Goal: Task Accomplishment & Management: Complete application form

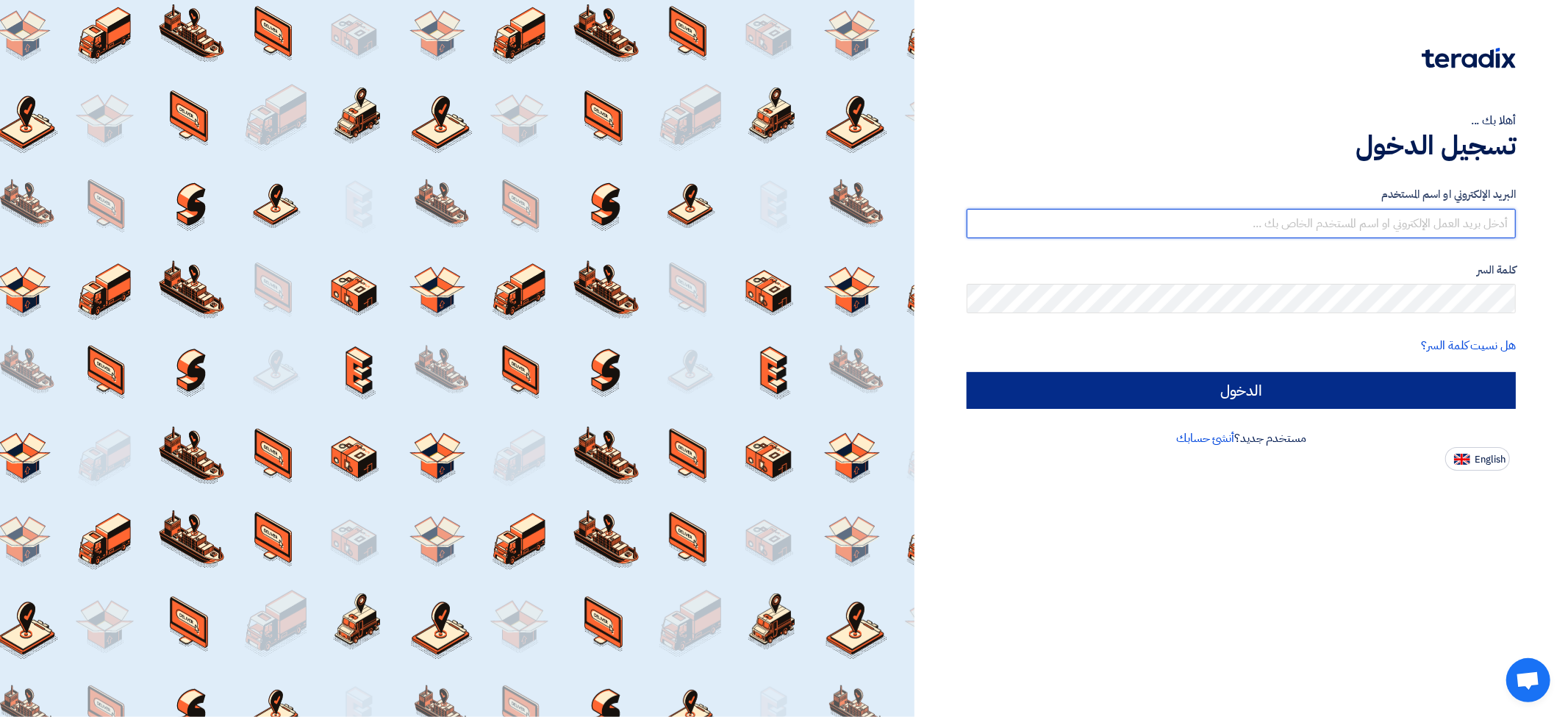
type input "[EMAIL_ADDRESS][DOMAIN_NAME]"
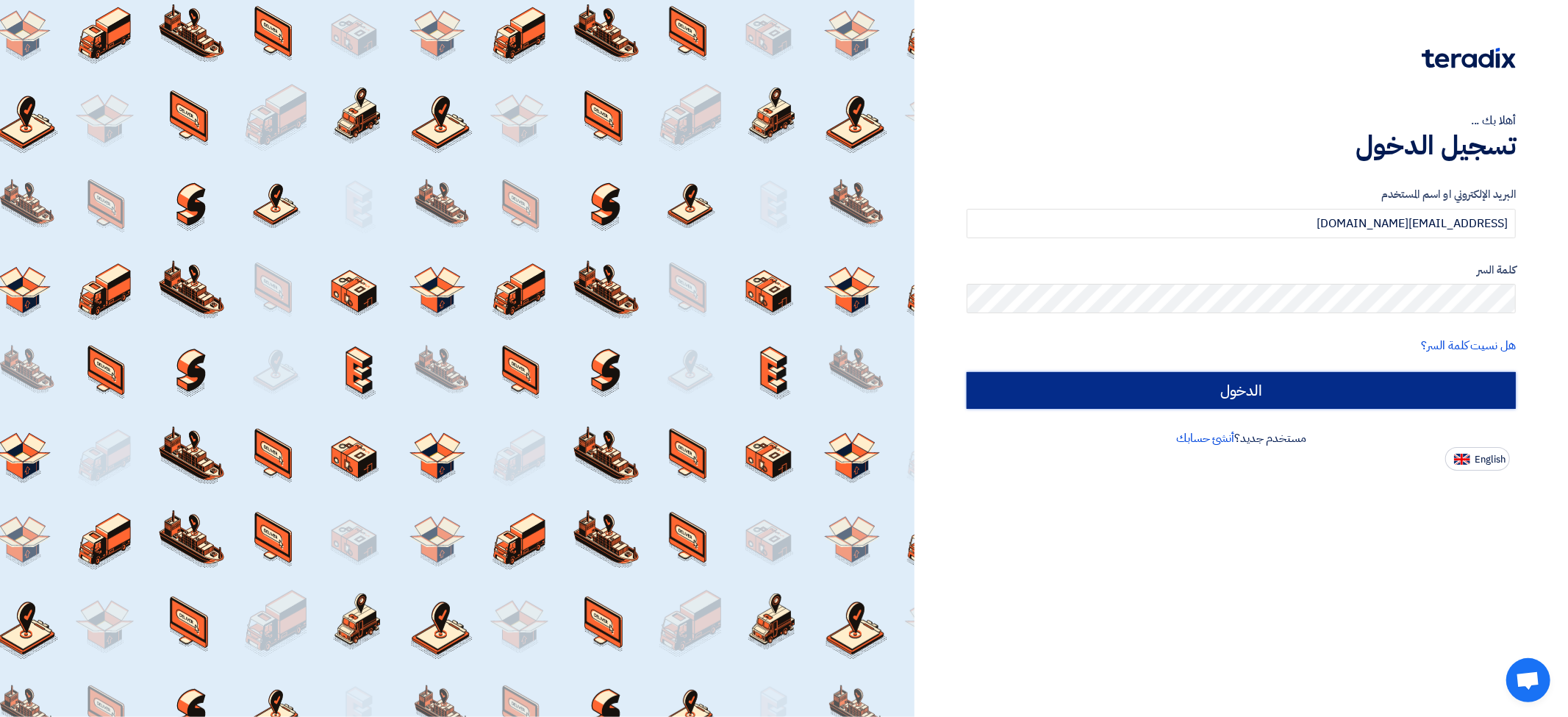
click at [1282, 381] on input "الدخول" at bounding box center [1241, 390] width 549 height 37
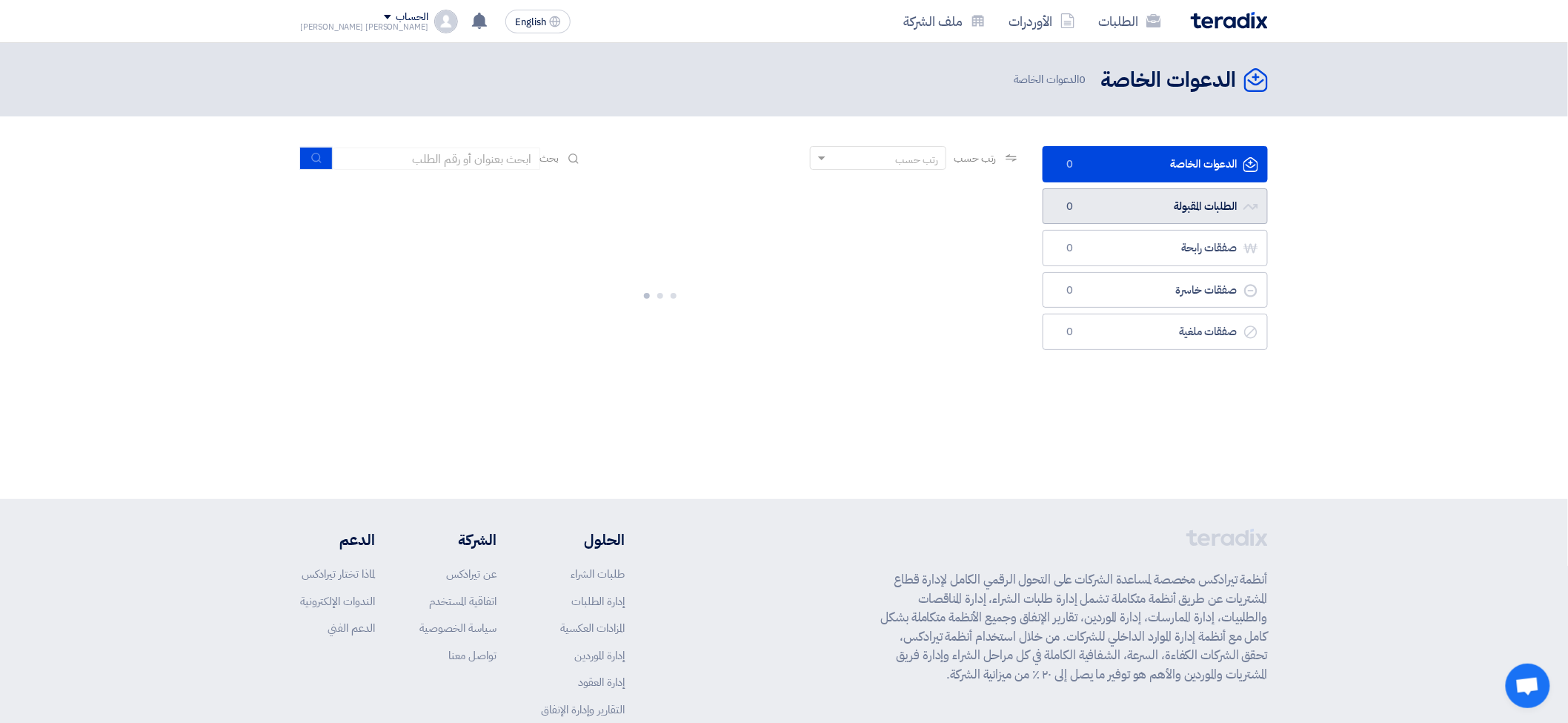
click at [1211, 201] on link "الطلبات المقبولة الطلبات المقبولة 0" at bounding box center [1156, 207] width 226 height 36
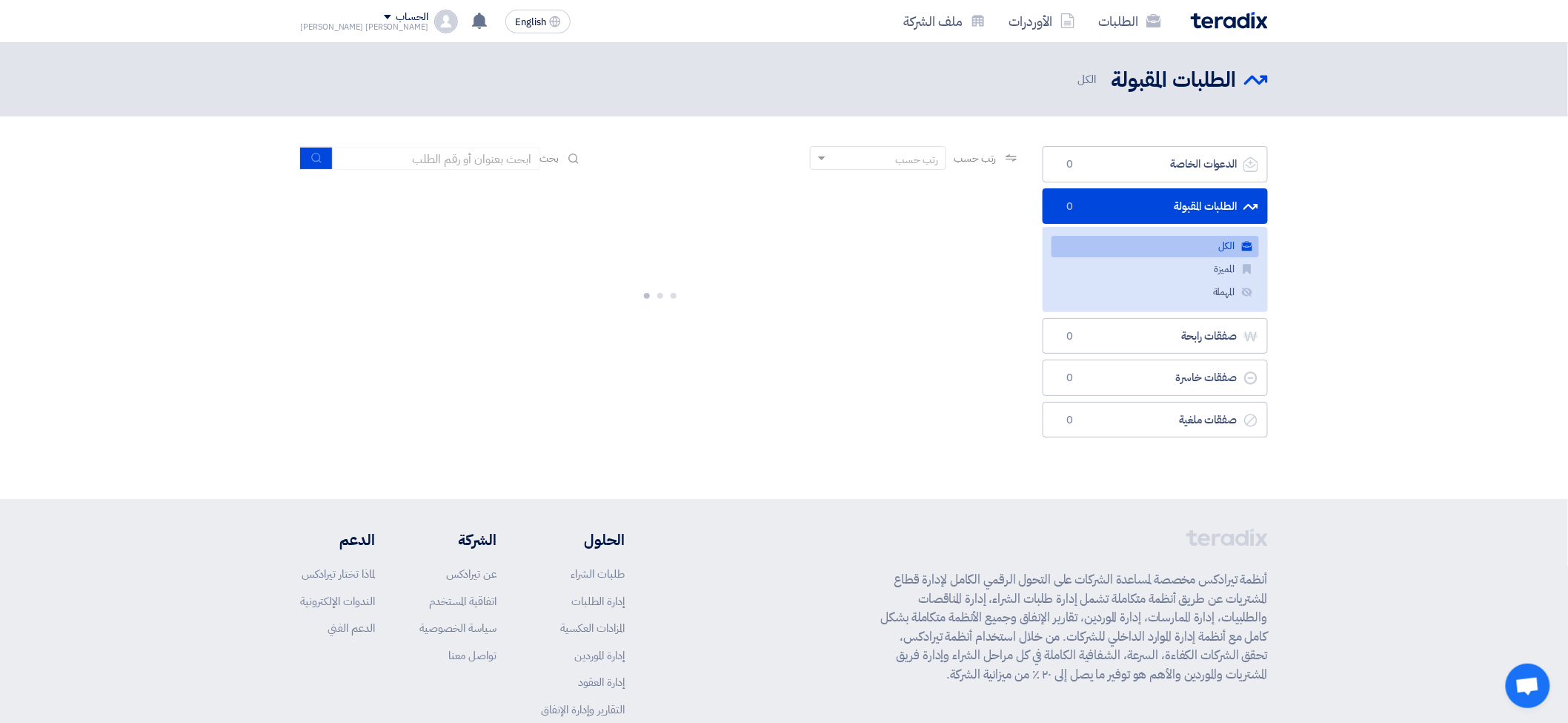
click at [1416, 194] on section "الدعوات الخاصة الدعوات الخاصة 0 الطلبات المقبولة الطلبات المقبولة 0 الكل الكل ا…" at bounding box center [784, 295] width 1568 height 358
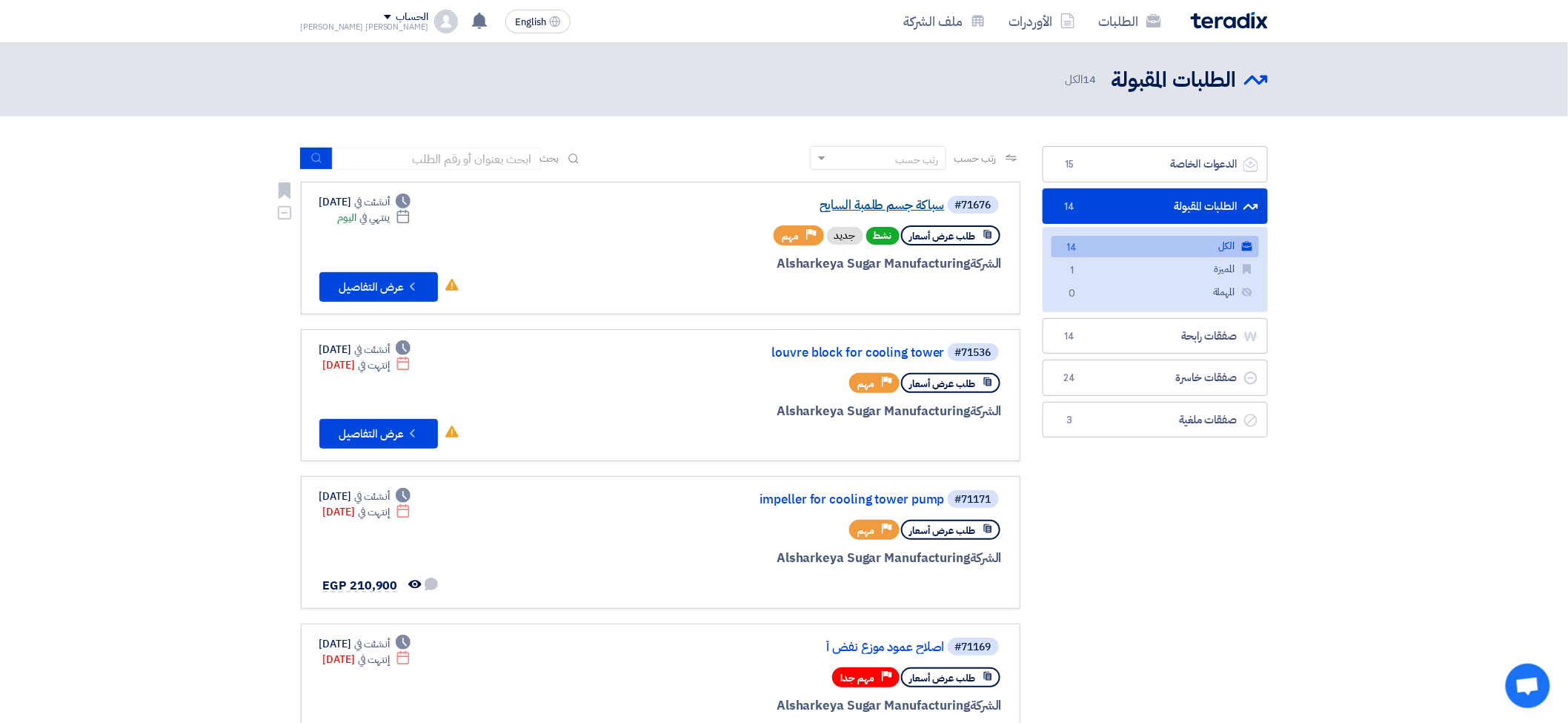
click at [902, 206] on link "سباكة جسم طلمبة السايح" at bounding box center [797, 205] width 296 height 13
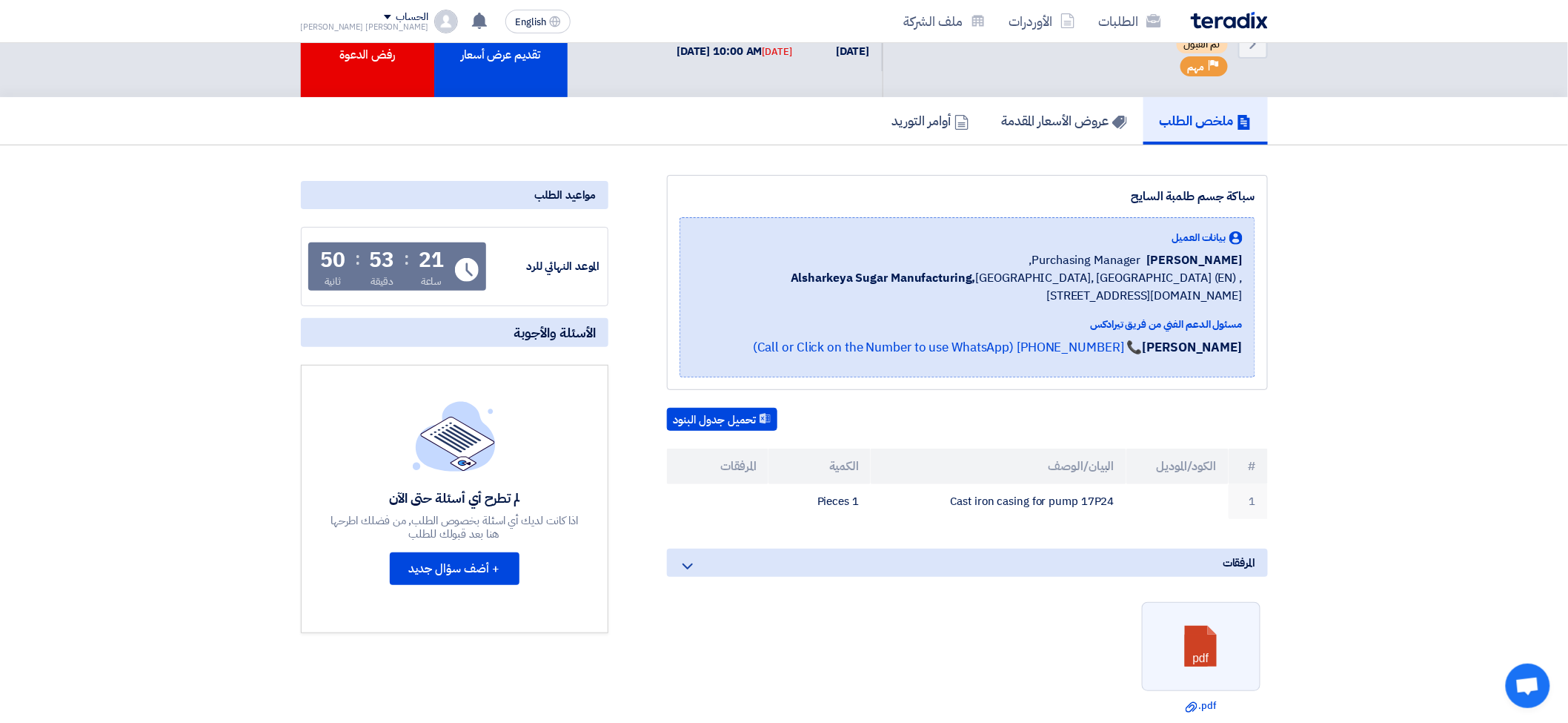
scroll to position [82, 0]
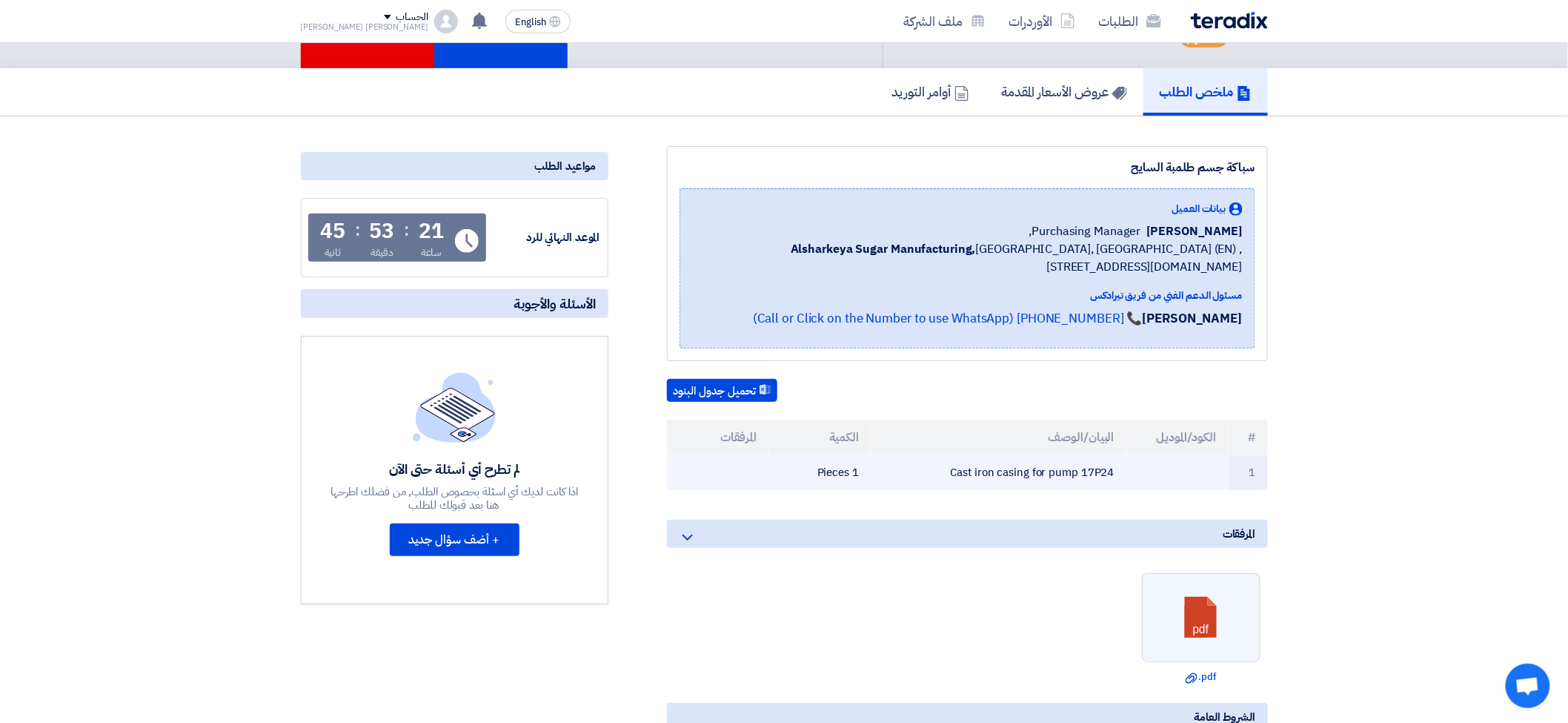
drag, startPoint x: 1082, startPoint y: 470, endPoint x: 1114, endPoint y: 464, distance: 32.6
click at [1114, 464] on td "Cast iron casing for pump 17P24" at bounding box center [998, 473] width 256 height 35
copy td "17P24"
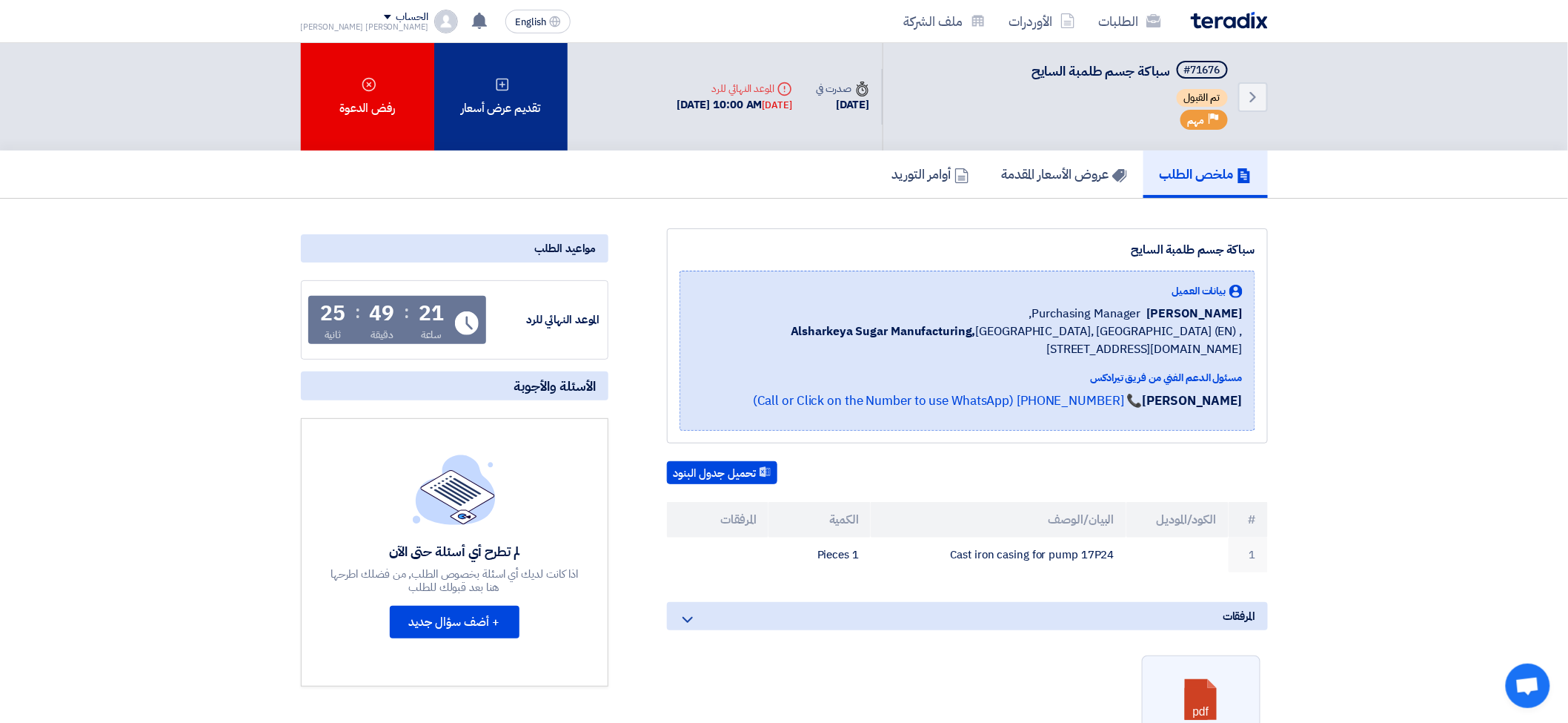
click at [522, 104] on div "تقديم عرض أسعار" at bounding box center [501, 96] width 133 height 108
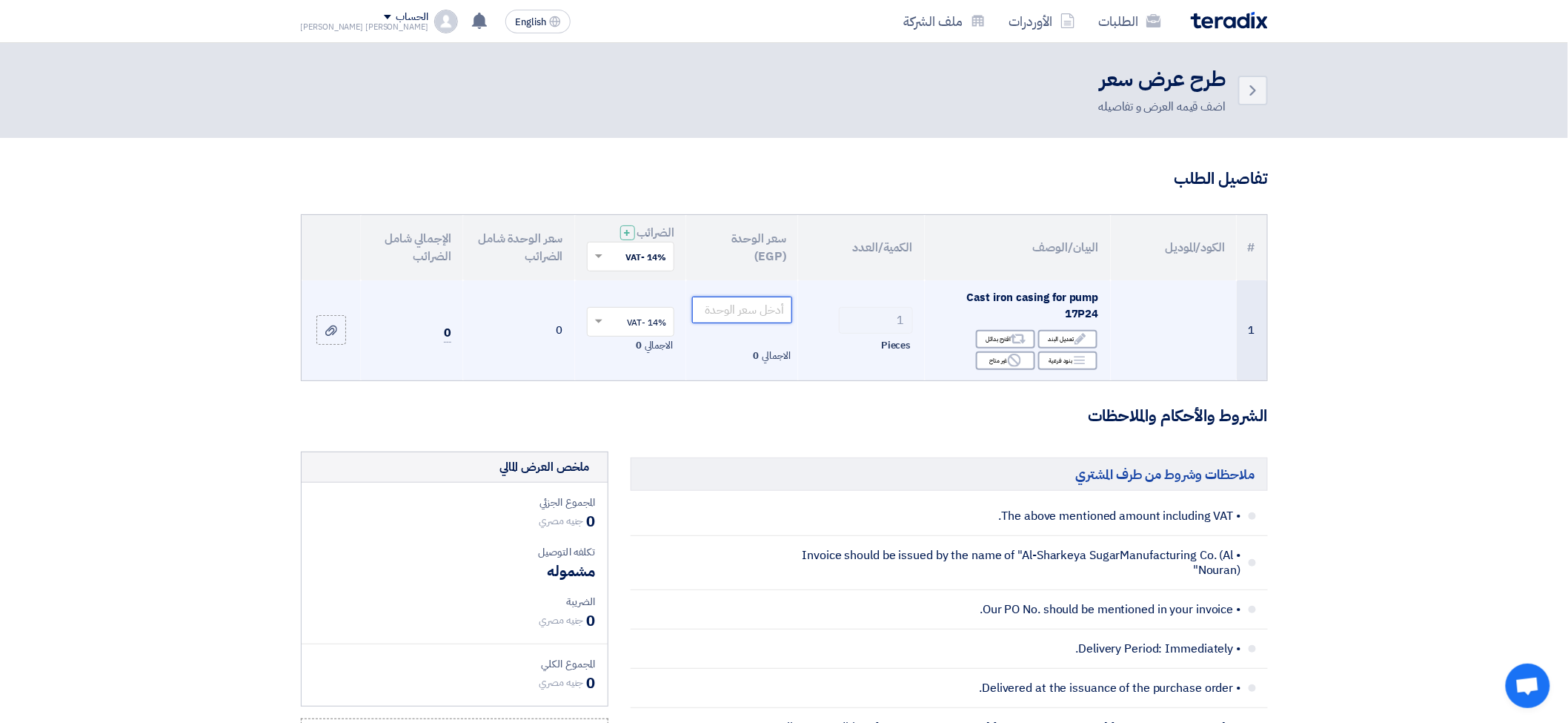
click at [771, 308] on input "number" at bounding box center [742, 310] width 100 height 26
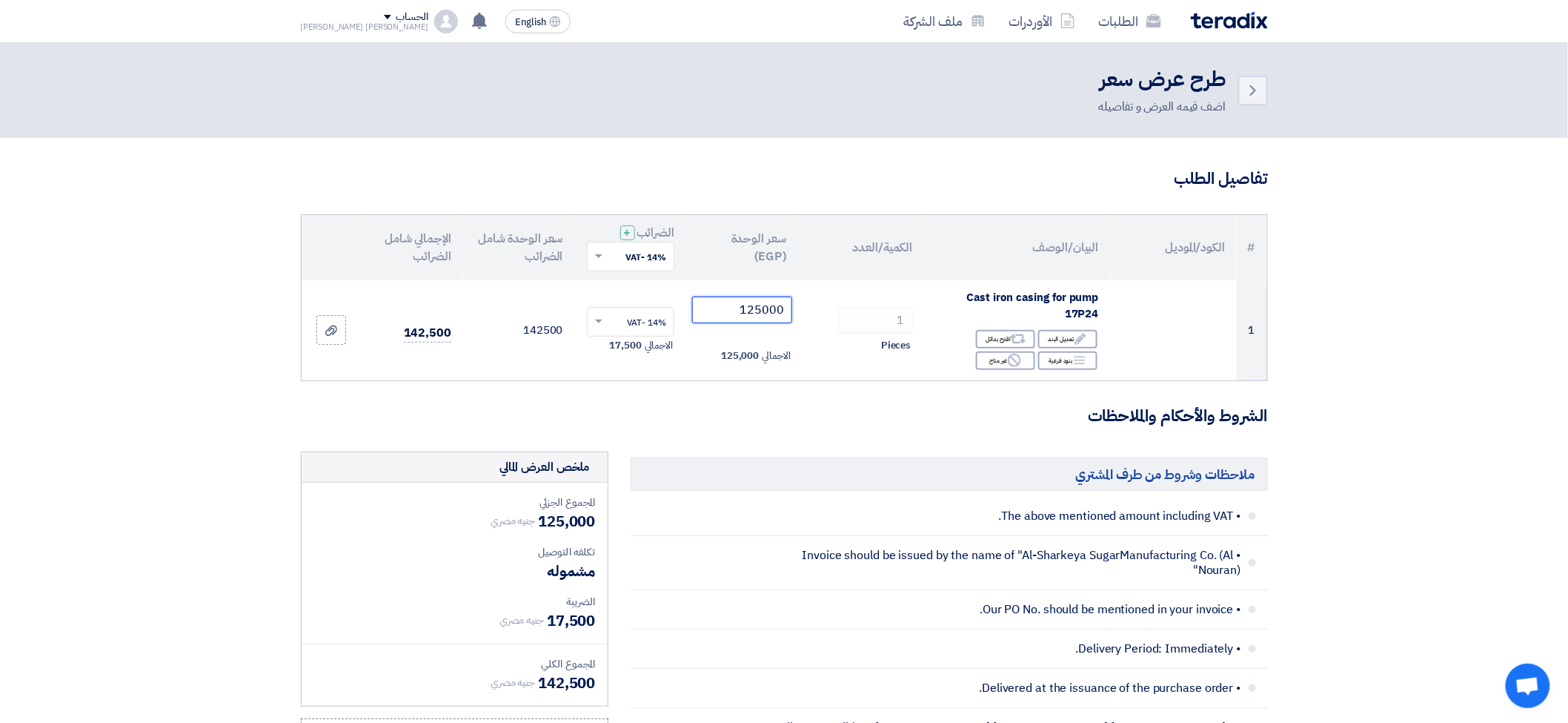
type input "125000"
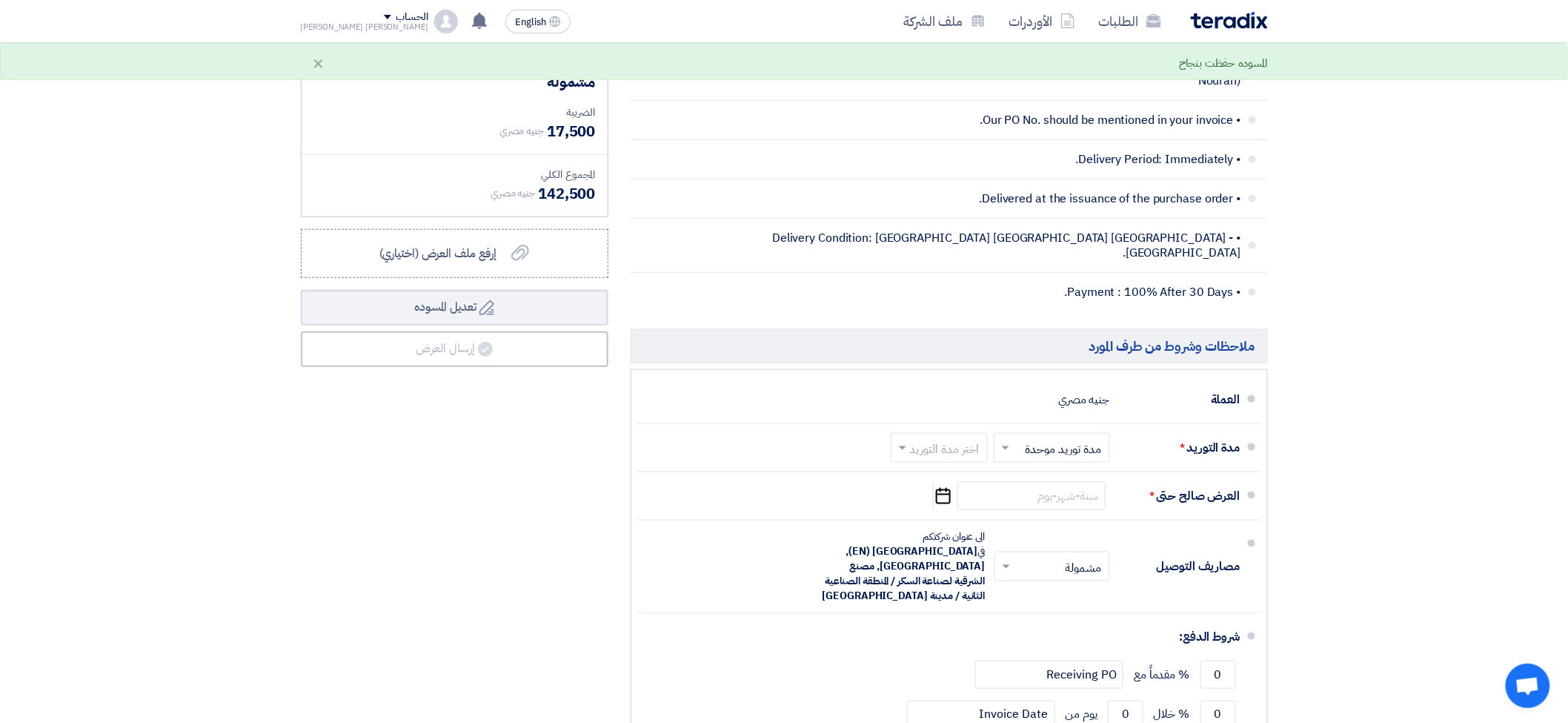
scroll to position [494, 0]
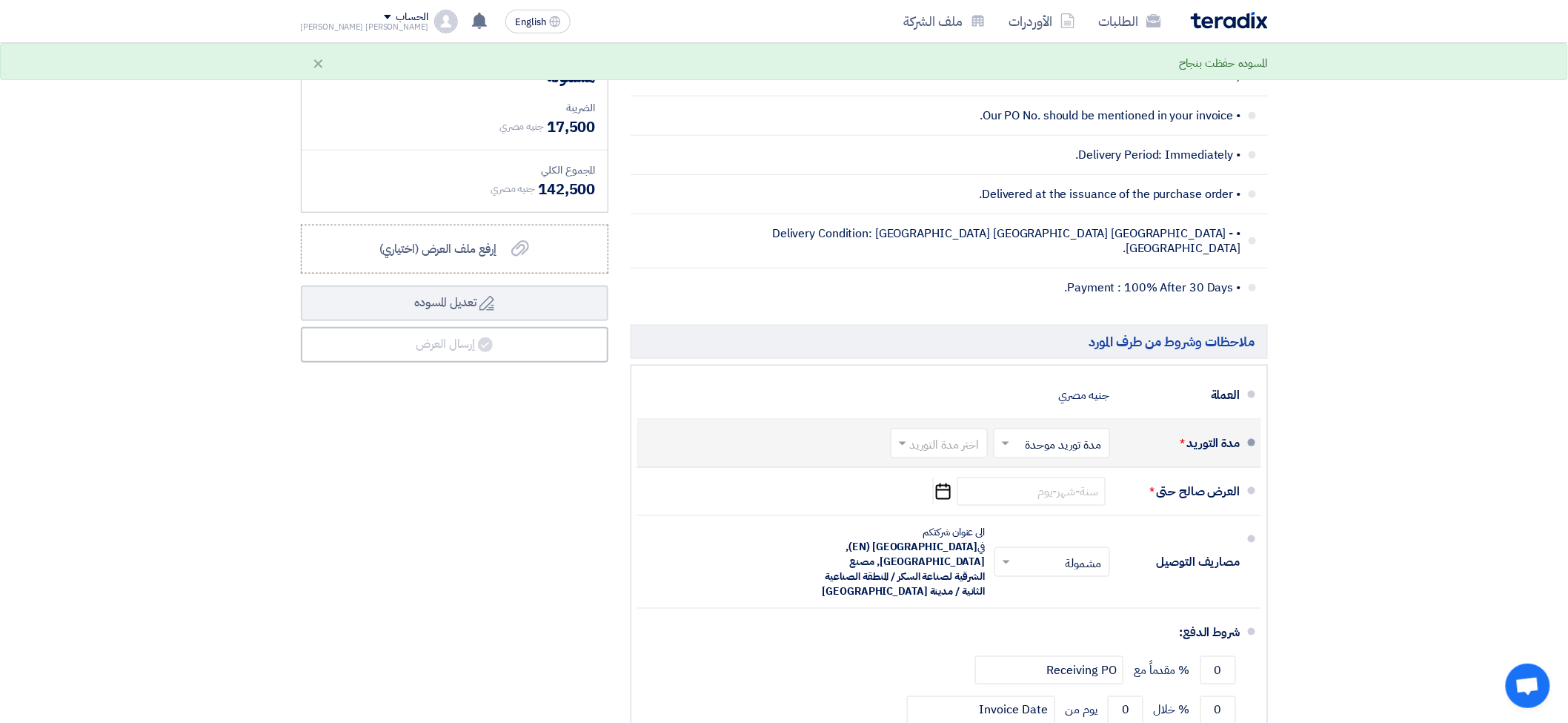
click at [1069, 439] on input "text" at bounding box center [1049, 445] width 109 height 21
click at [950, 436] on input "text" at bounding box center [936, 445] width 90 height 21
click at [959, 604] on span "6-8 اسبوع" at bounding box center [957, 613] width 50 height 18
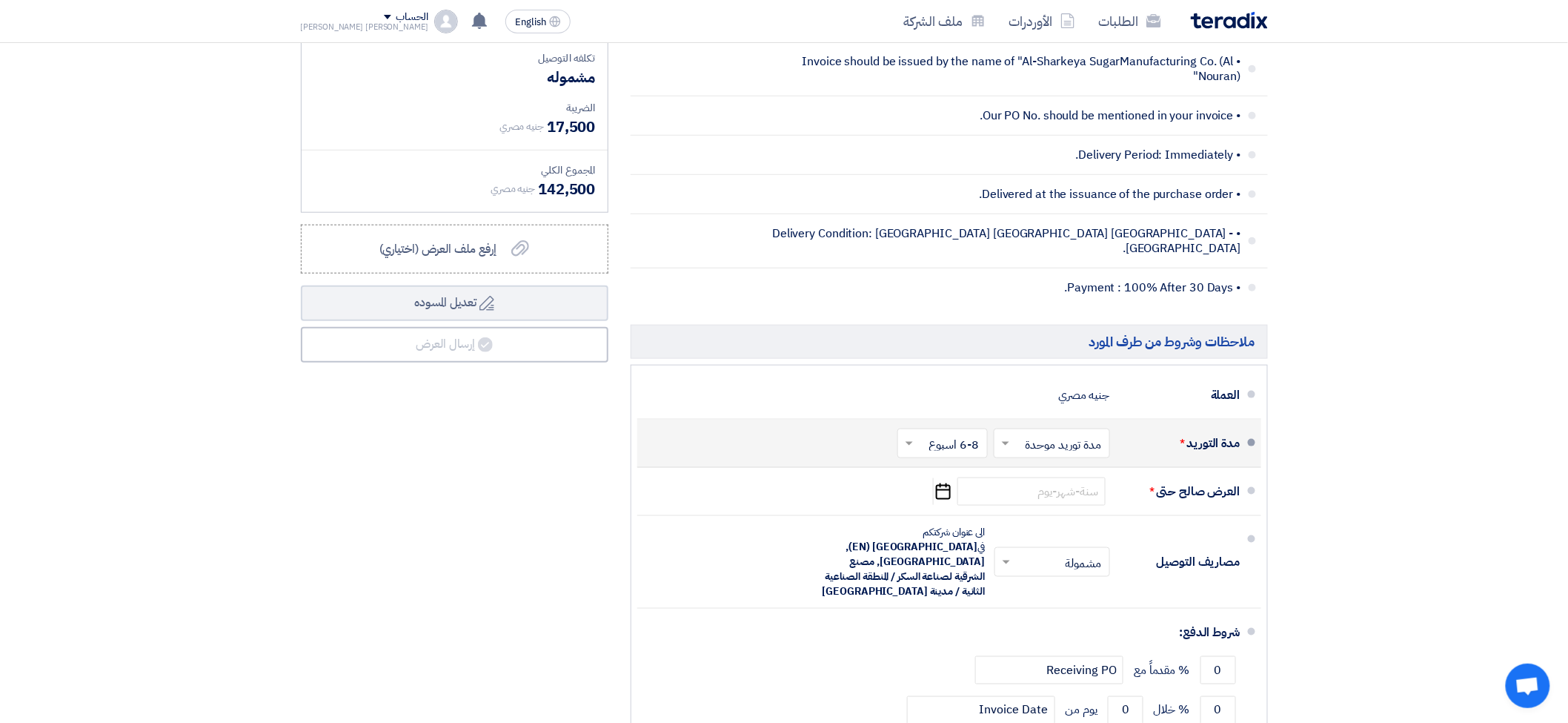
click at [1366, 486] on section "تفاصيل الطلب # الكود/الموديل البيان/الوصف الكمية/العدد سعر الوحدة (EGP) الضرائب…" at bounding box center [784, 269] width 1568 height 1250
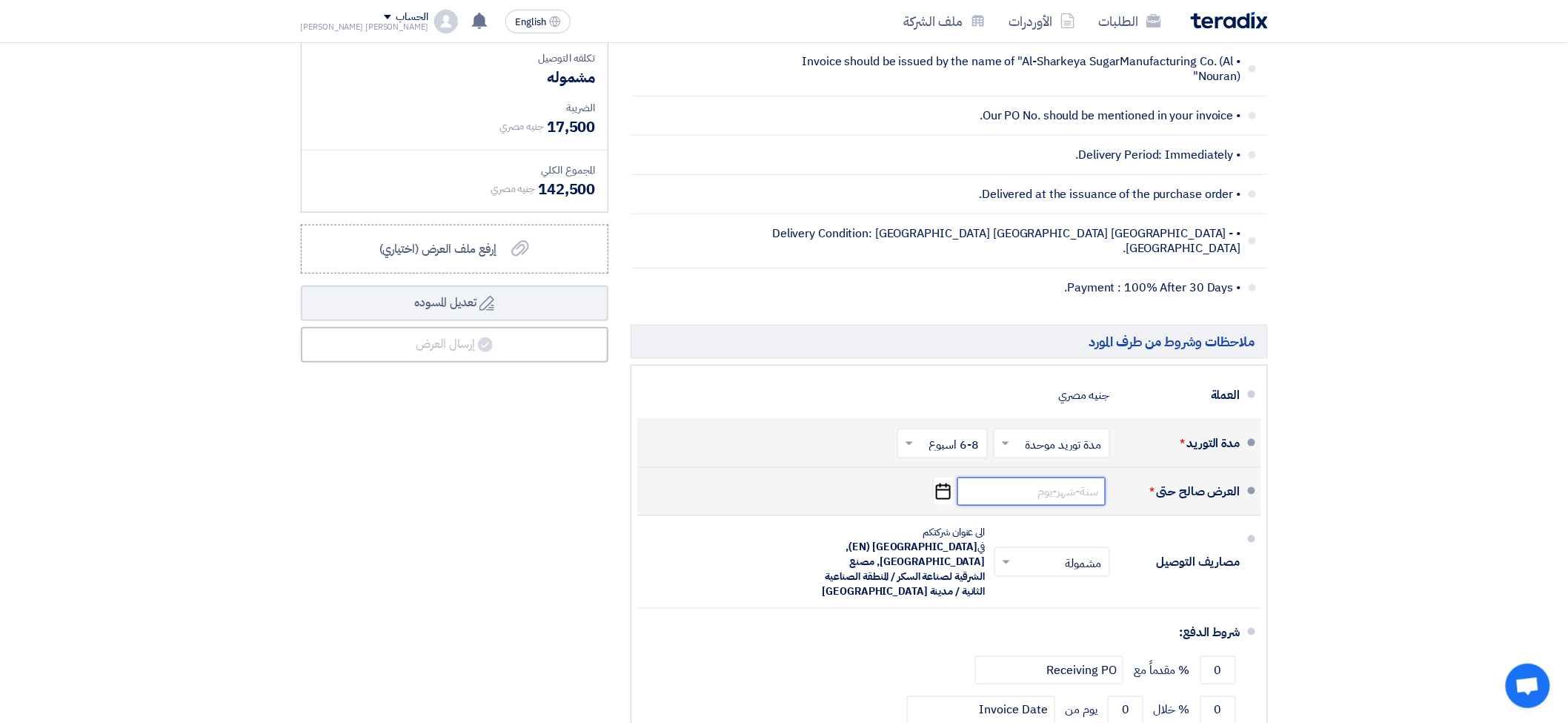
click at [1051, 478] on input at bounding box center [1031, 492] width 148 height 28
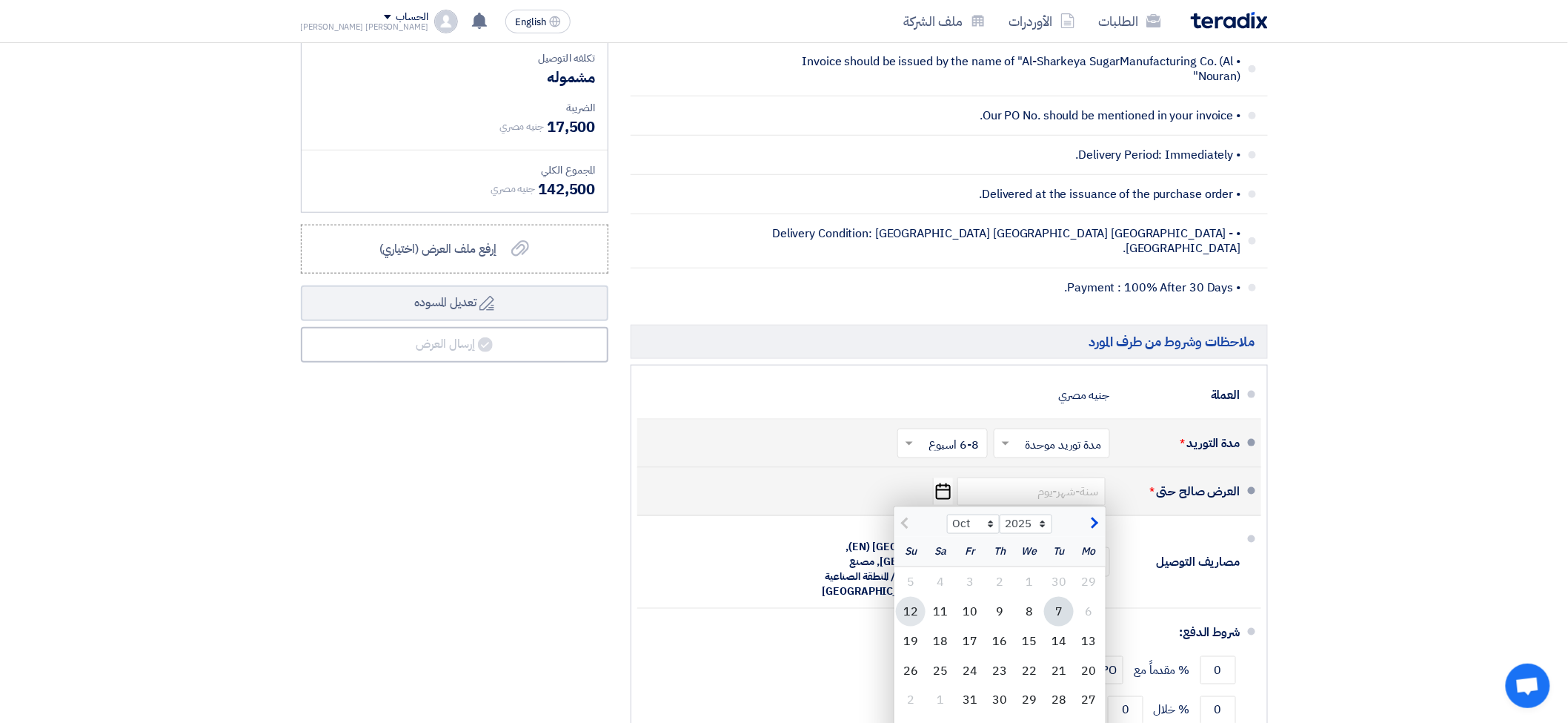
click at [921, 597] on div "12" at bounding box center [911, 612] width 30 height 30
type input "10/12/2025"
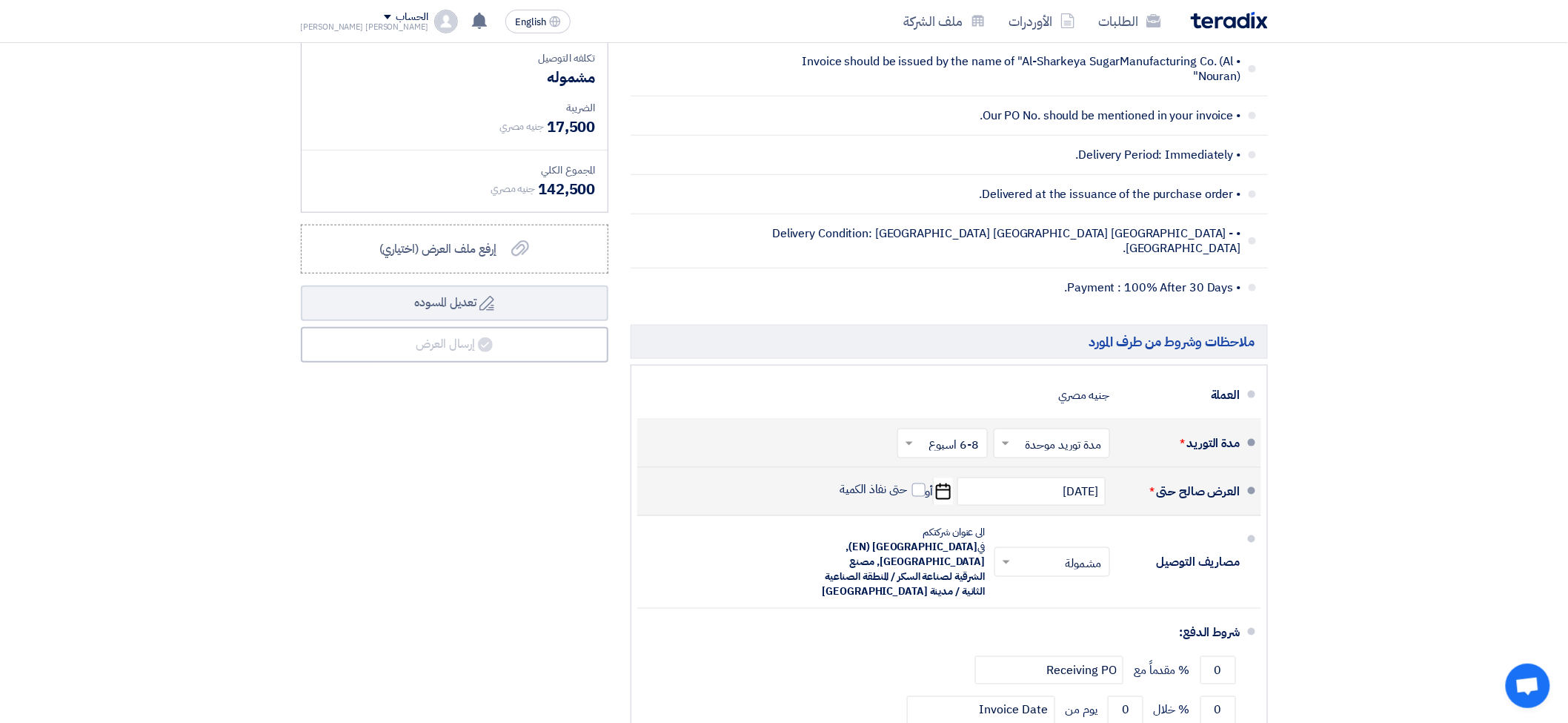
click at [1318, 550] on section "تفاصيل الطلب # الكود/الموديل البيان/الوصف الكمية/العدد سعر الوحدة (EGP) الضرائب…" at bounding box center [784, 269] width 1568 height 1250
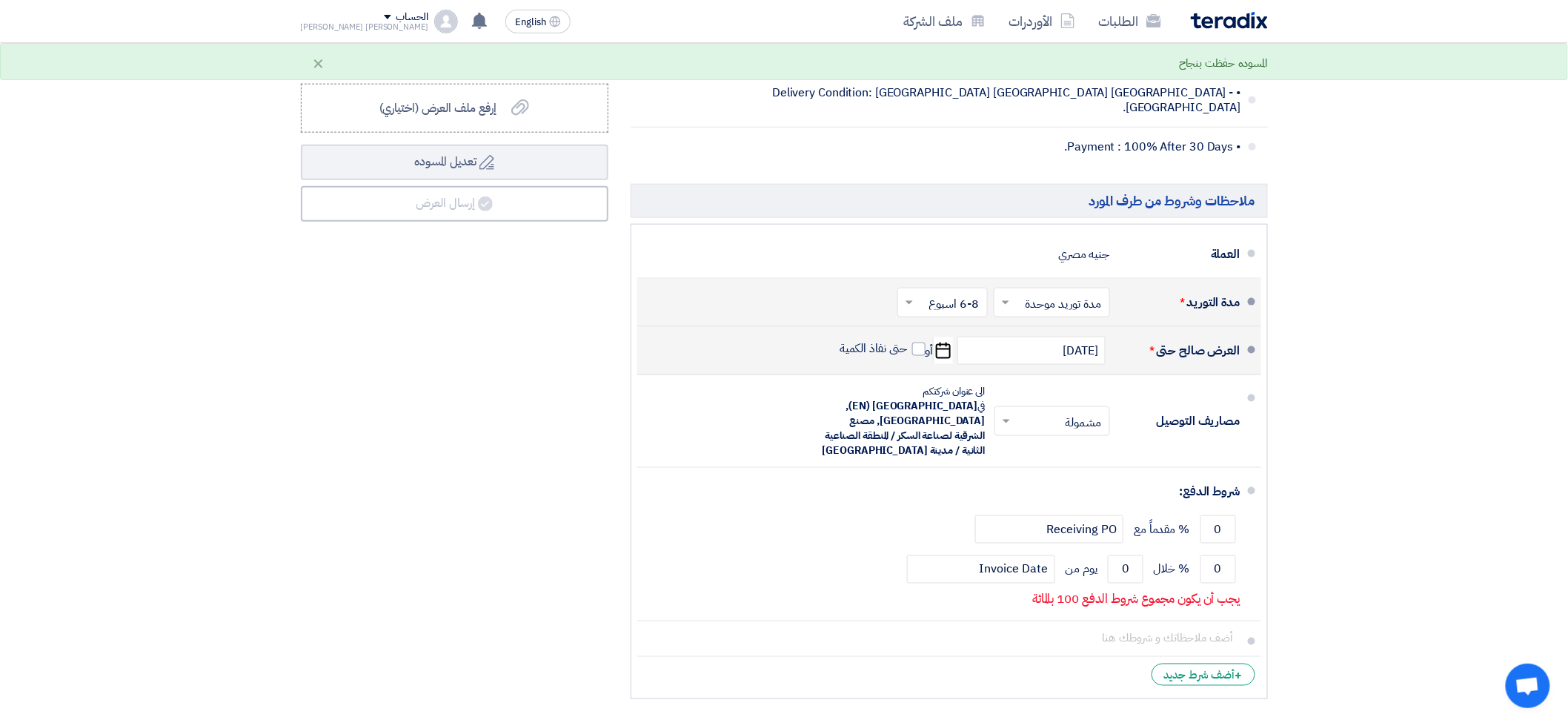
scroll to position [659, 0]
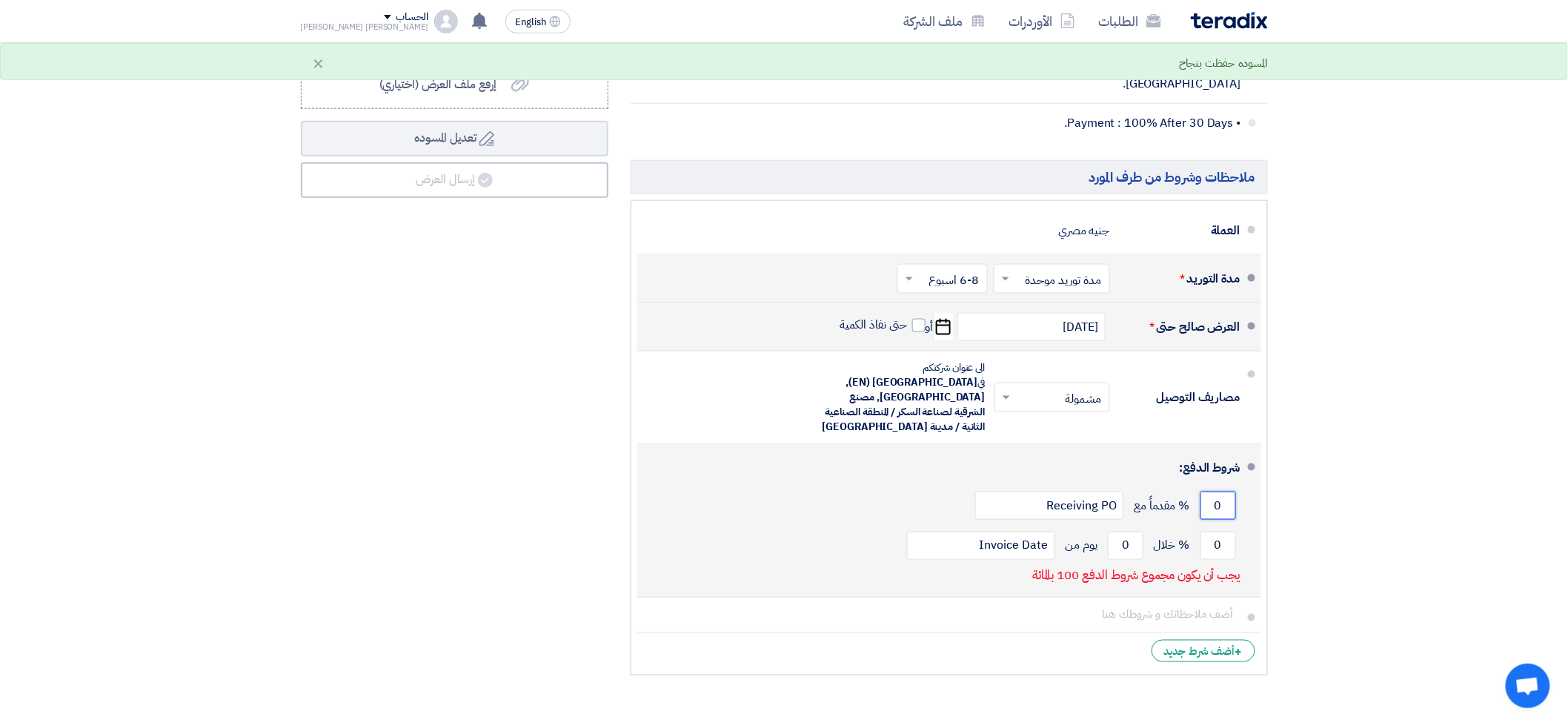
click at [1217, 492] on input "0" at bounding box center [1218, 506] width 35 height 28
click at [1217, 532] on input "0" at bounding box center [1218, 546] width 35 height 28
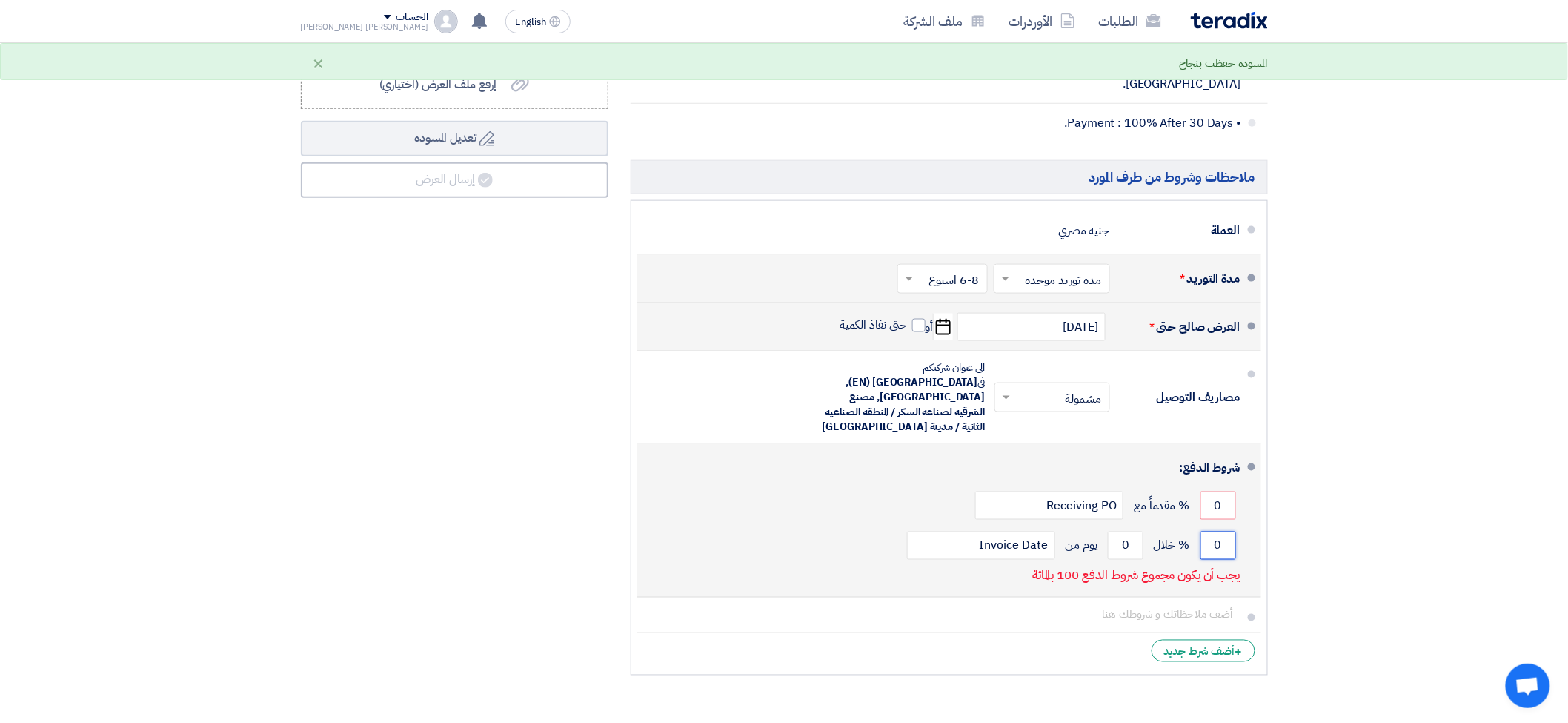
click at [1217, 532] on input "0" at bounding box center [1218, 546] width 35 height 28
type input "100"
click at [1123, 532] on input "0" at bounding box center [1125, 546] width 35 height 28
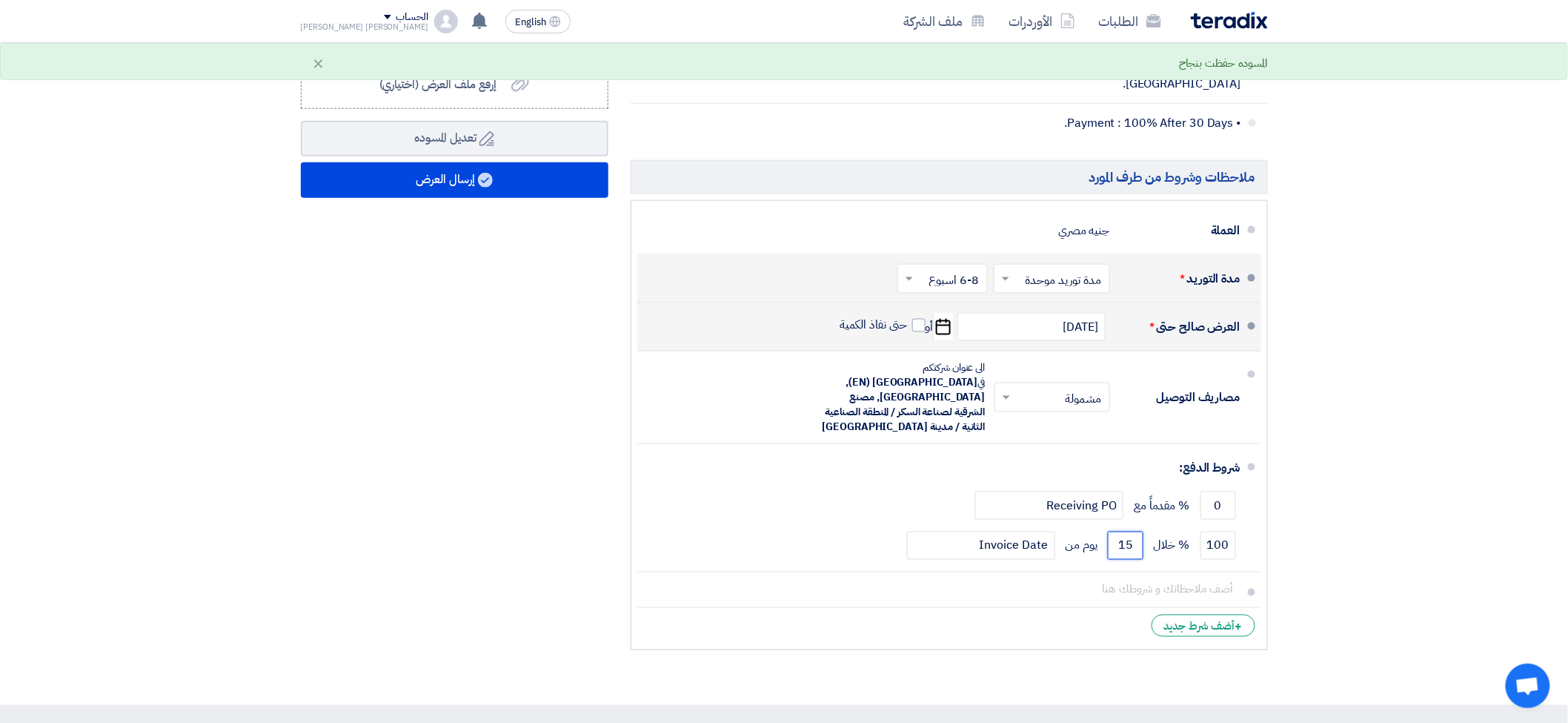
type input "15"
click at [1404, 511] on section "تفاصيل الطلب # الكود/الموديل البيان/الوصف الكمية/العدد سعر الوحدة (EGP) الضرائب…" at bounding box center [784, 92] width 1568 height 1225
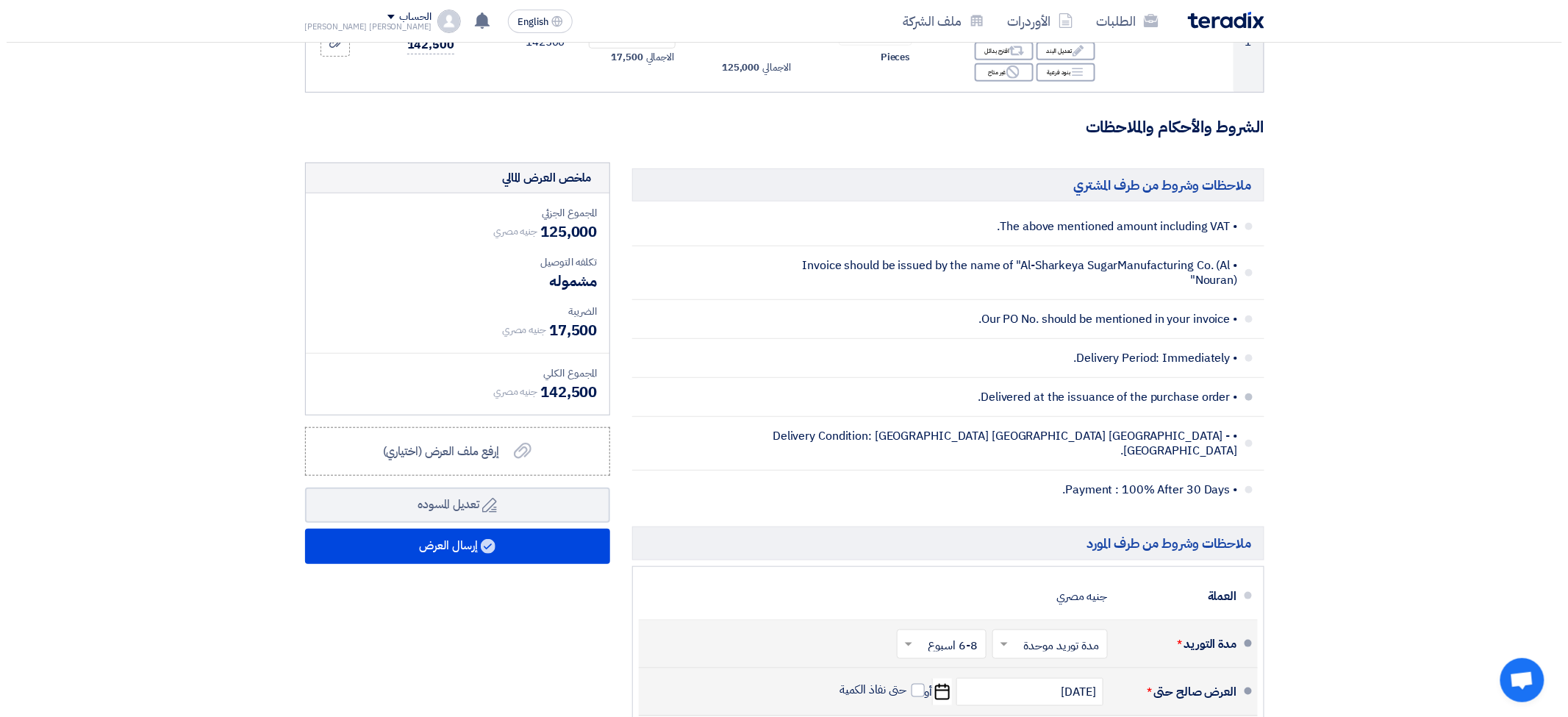
scroll to position [327, 0]
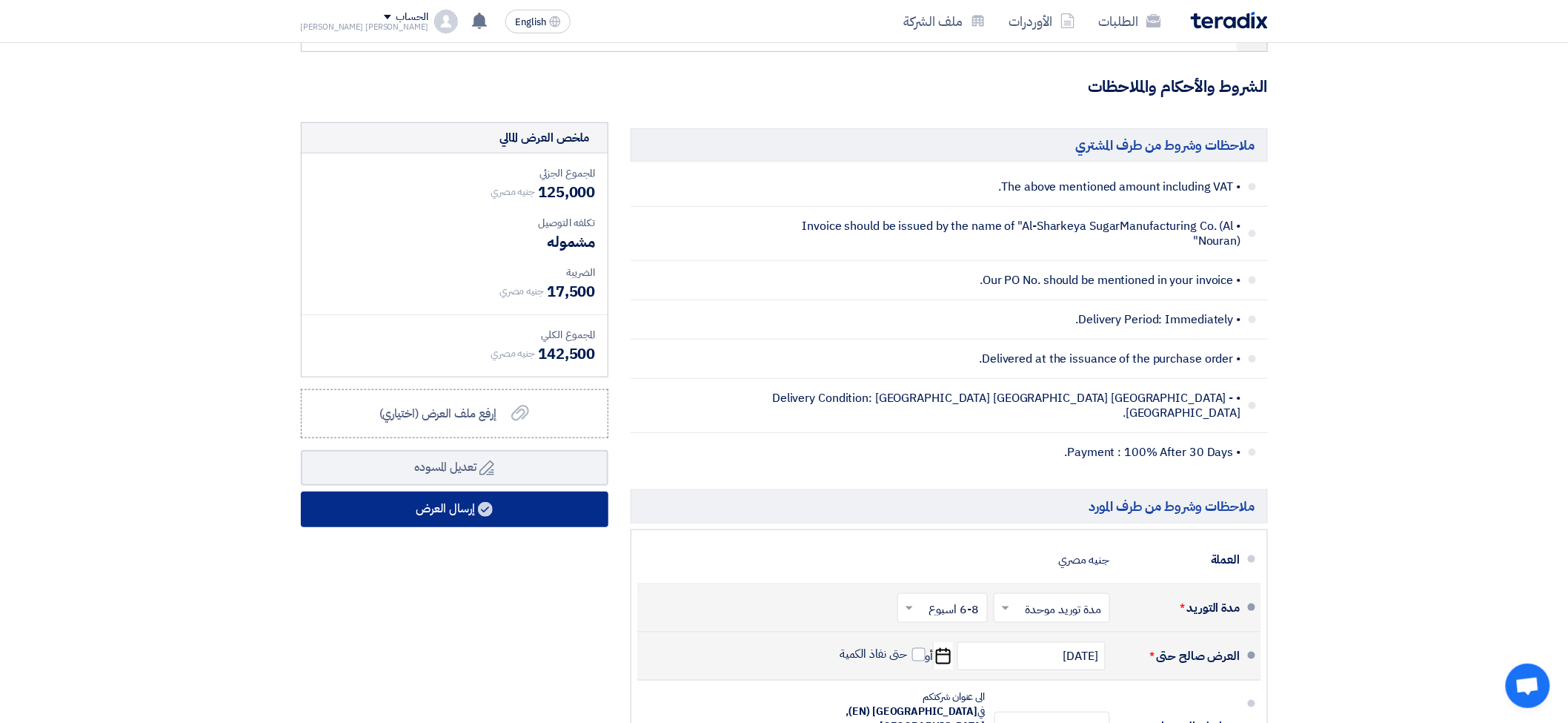
click at [476, 507] on button "إرسال العرض" at bounding box center [455, 509] width 308 height 35
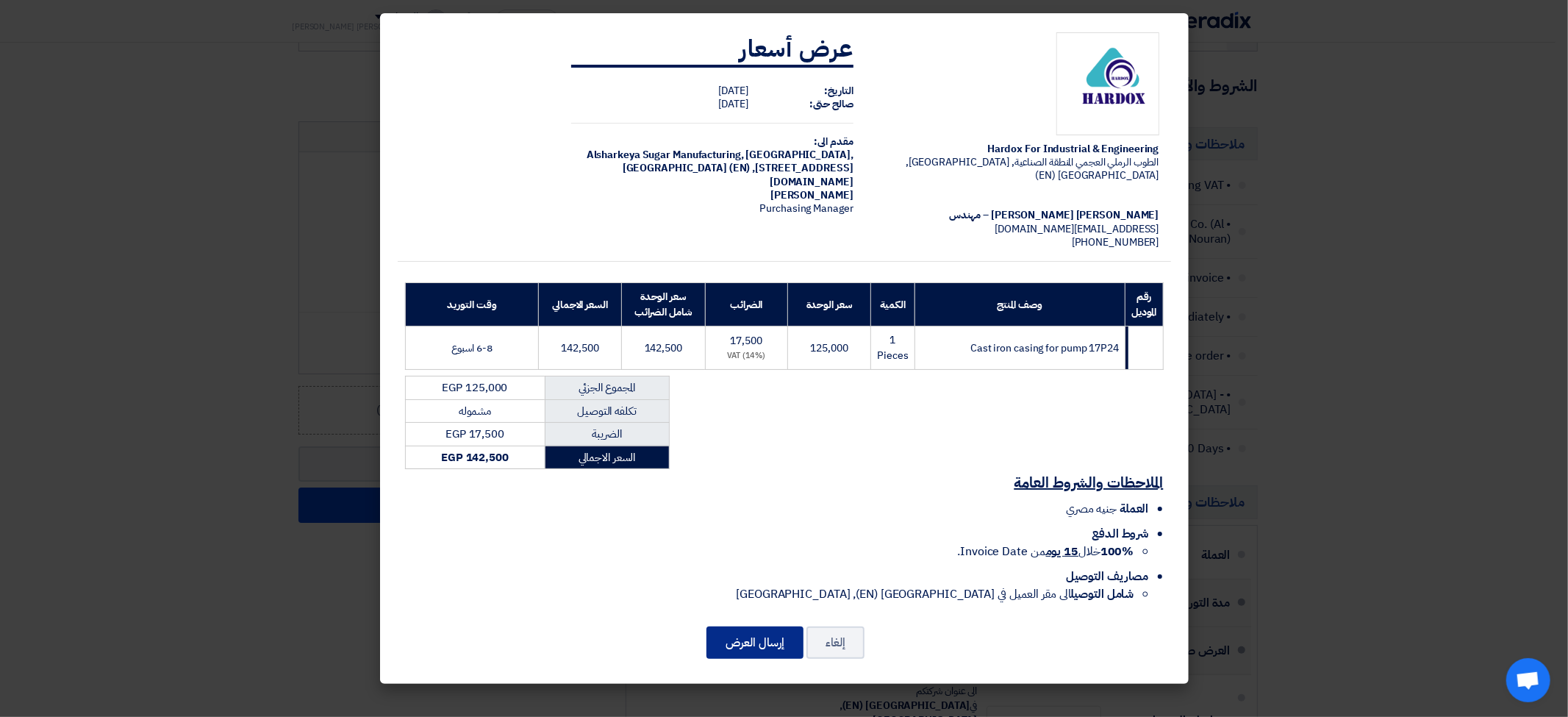
click at [780, 627] on button "إرسال العرض" at bounding box center [754, 643] width 97 height 33
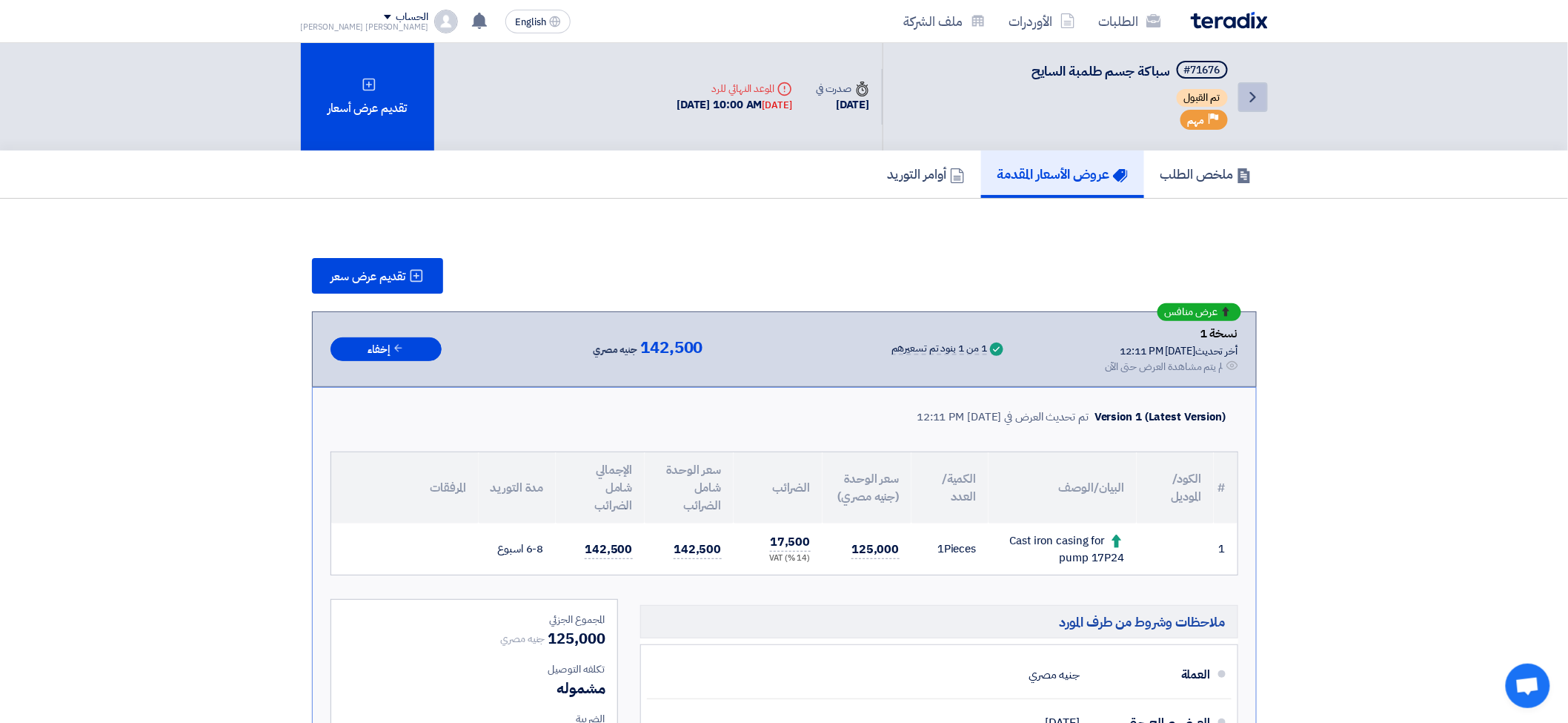
click at [1257, 91] on icon "Back" at bounding box center [1254, 97] width 18 height 18
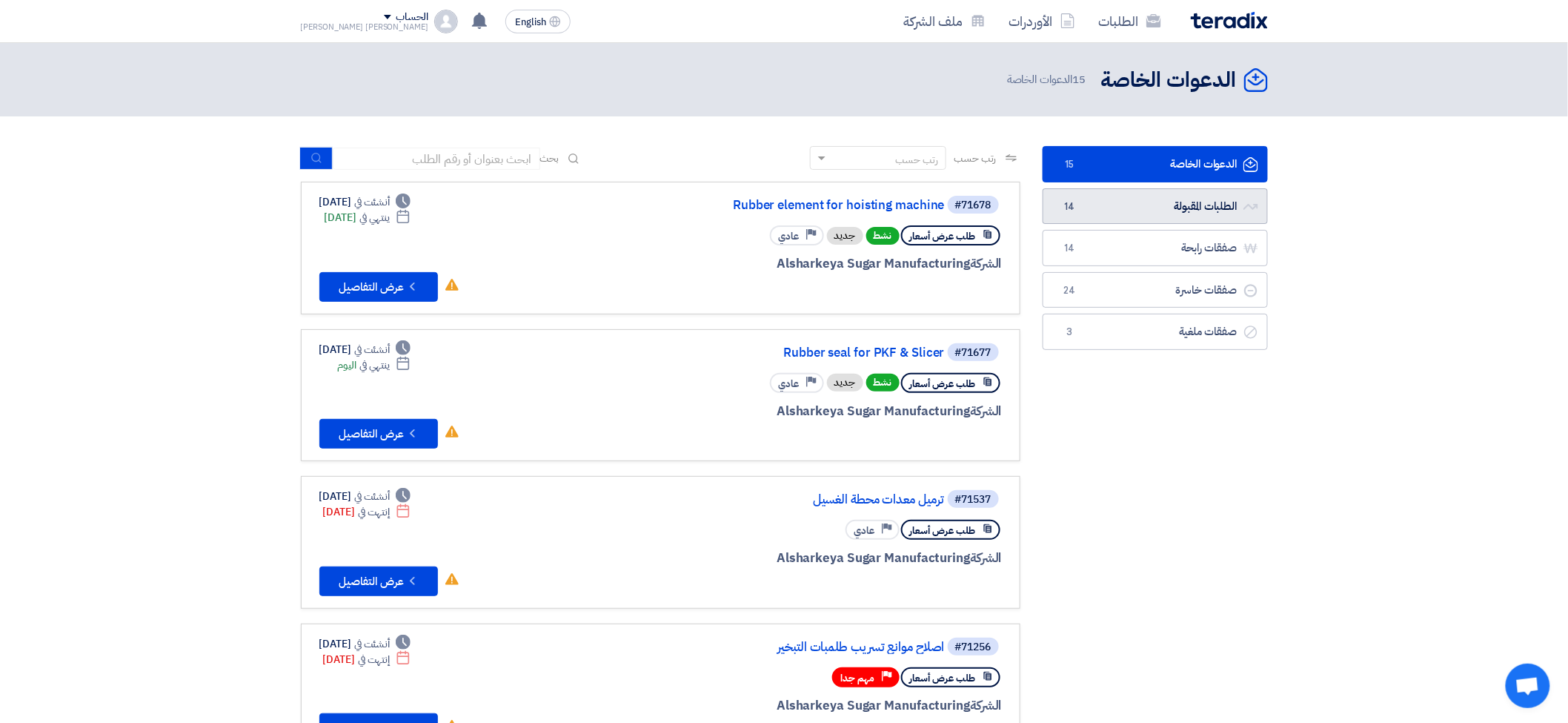
click at [1166, 216] on link "الطلبات المقبولة الطلبات المقبولة 14" at bounding box center [1156, 207] width 226 height 36
